Goal: Task Accomplishment & Management: Manage account settings

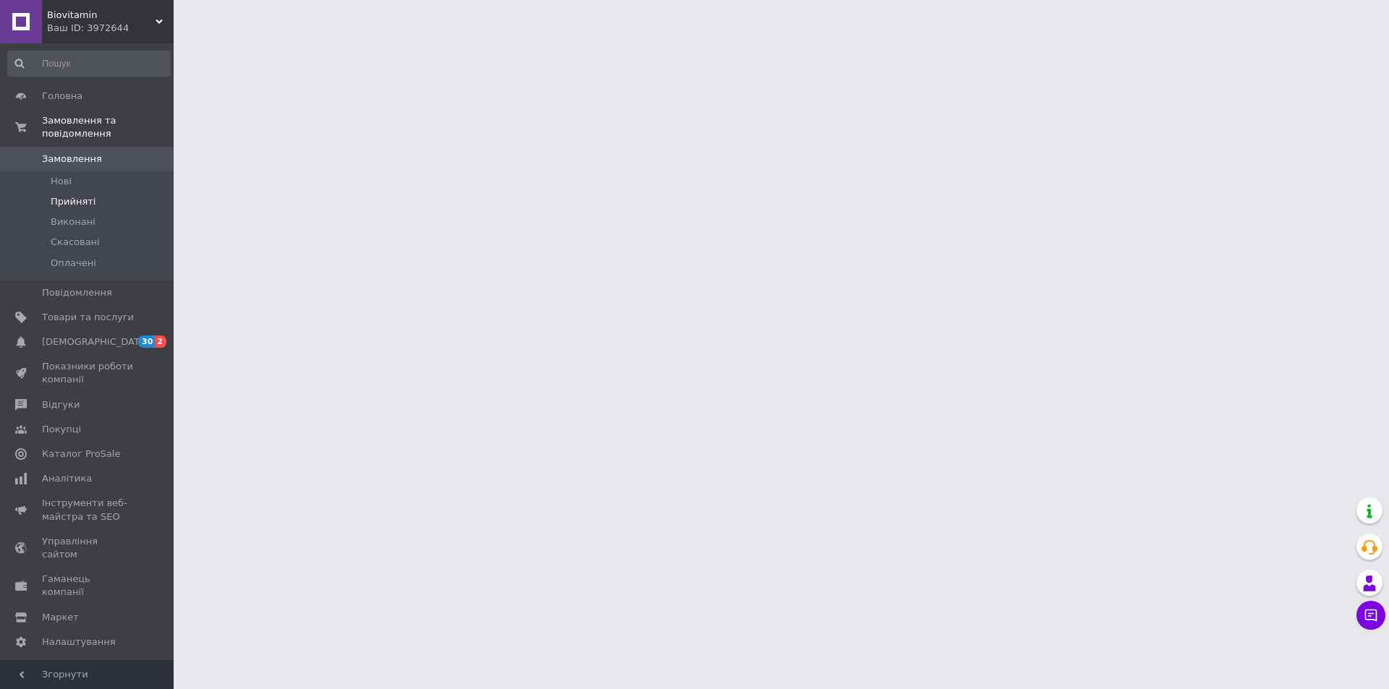
click at [77, 195] on span "Прийняті" at bounding box center [73, 201] width 45 height 13
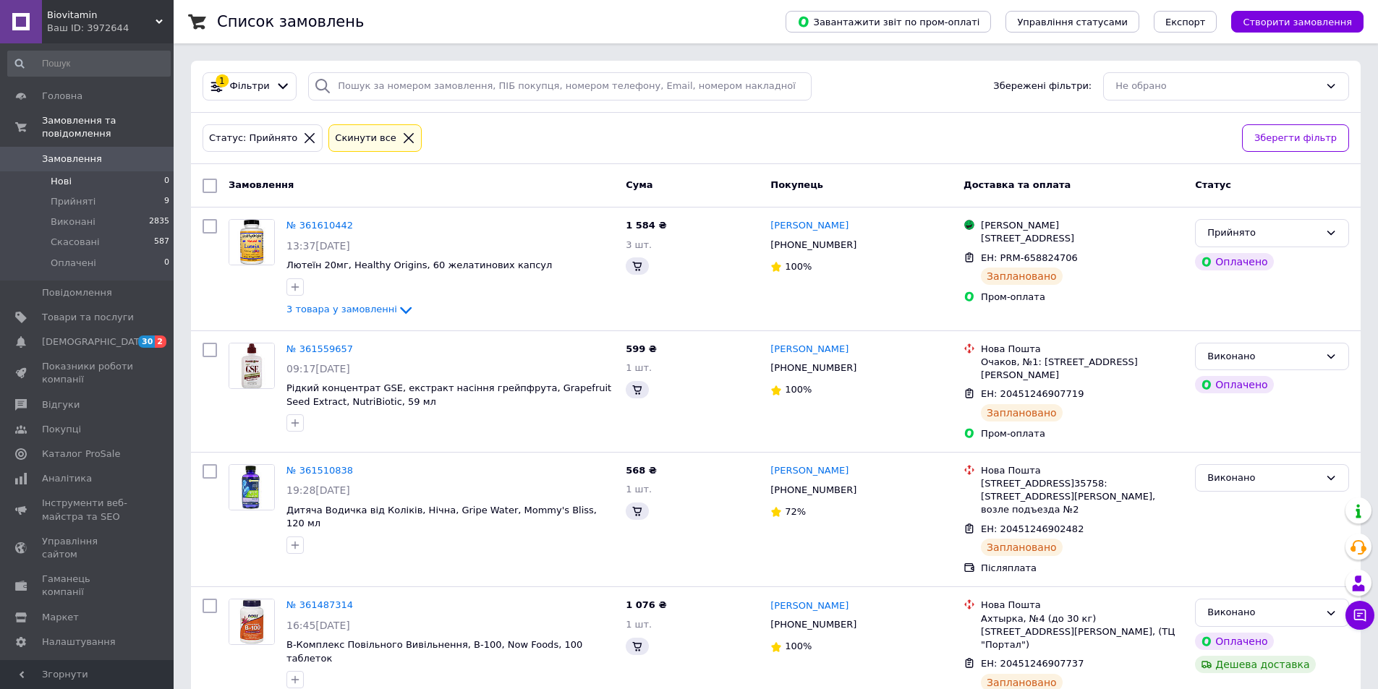
click at [112, 174] on li "Нові 0" at bounding box center [89, 181] width 178 height 20
click at [106, 192] on li "Прийняті 9" at bounding box center [89, 202] width 178 height 20
click at [98, 192] on li "Прийняті 9" at bounding box center [89, 202] width 178 height 20
drag, startPoint x: 430, startPoint y: 321, endPoint x: 468, endPoint y: 354, distance: 50.8
click at [434, 321] on div "№ 361610442 13:37[DATE] Лютеїн 20мг, Healthy Origins, 60 желатинових капсул 3 т…" at bounding box center [450, 268] width 339 height 111
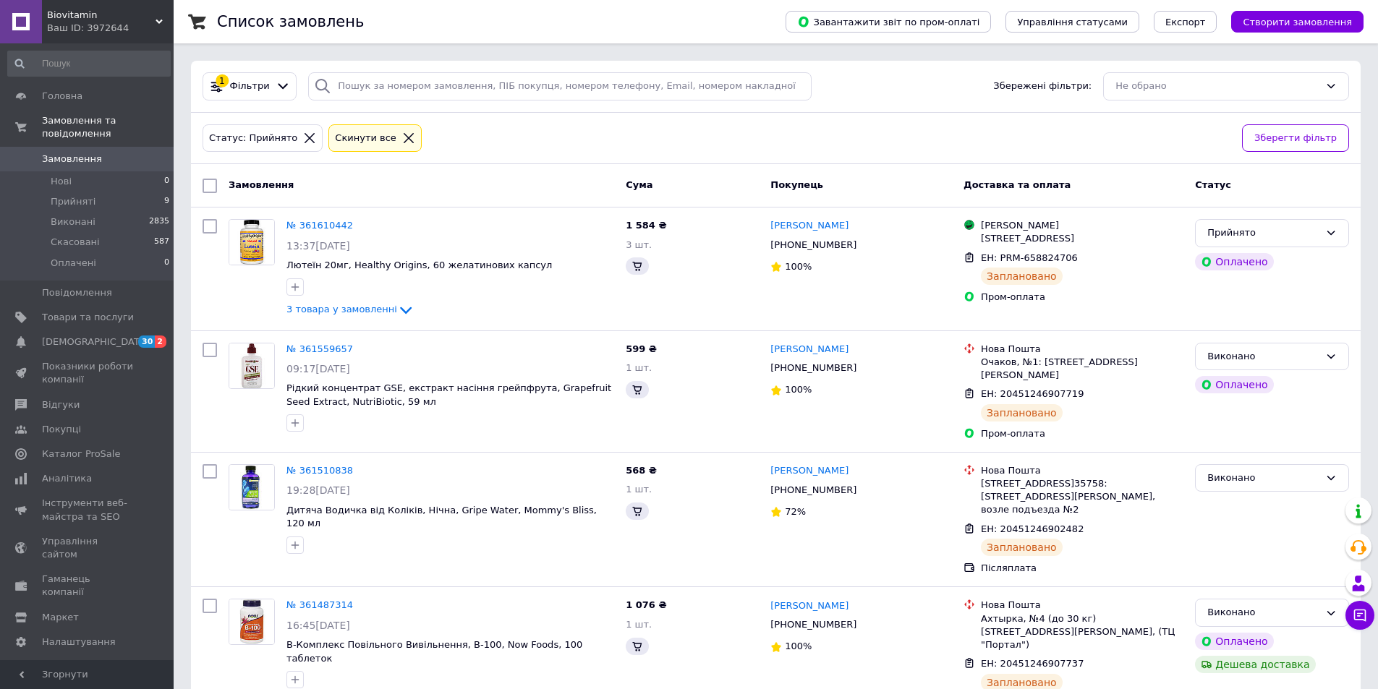
click at [420, 186] on div "Замовлення" at bounding box center [421, 186] width 397 height 26
click at [391, 150] on div "Cкинути все" at bounding box center [374, 138] width 93 height 28
click at [389, 145] on div "Cкинути все" at bounding box center [375, 138] width 86 height 15
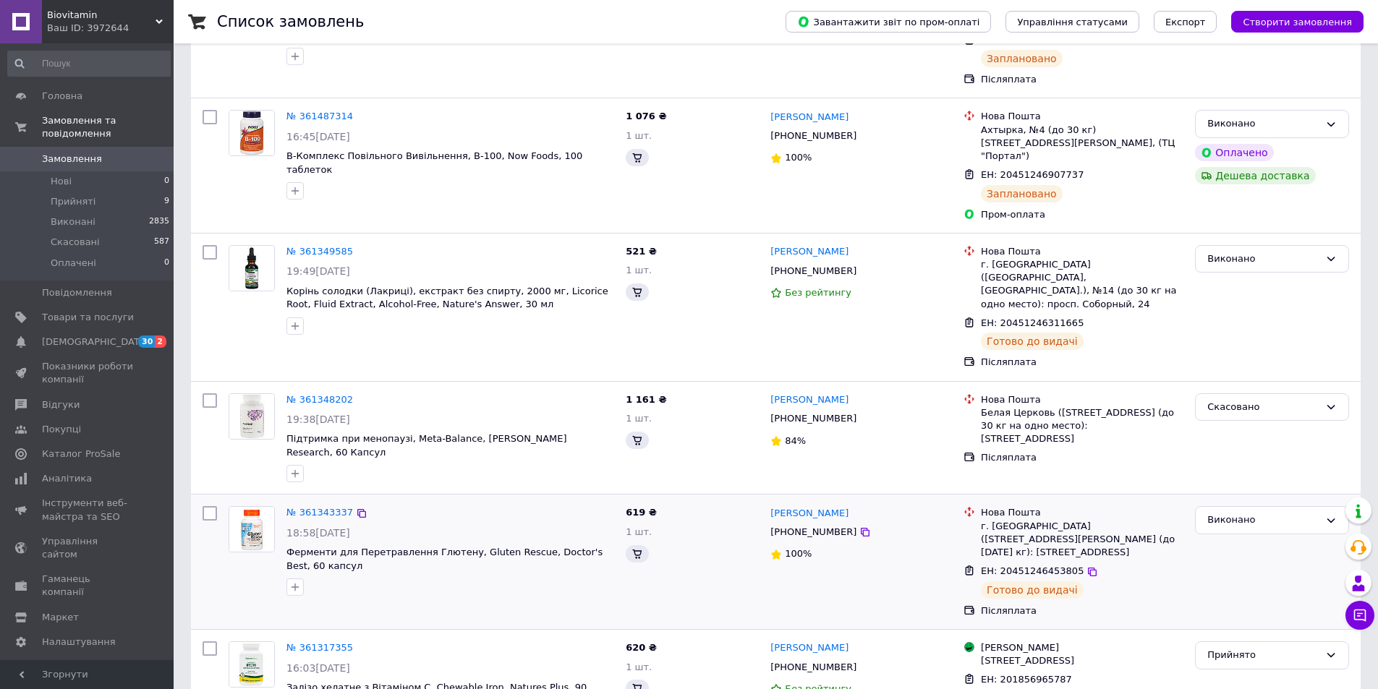
scroll to position [651, 0]
